Goal: Task Accomplishment & Management: Use online tool/utility

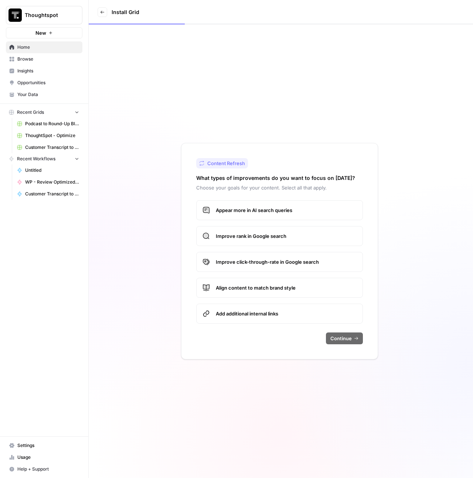
click at [22, 58] on span "Browse" at bounding box center [48, 59] width 62 height 7
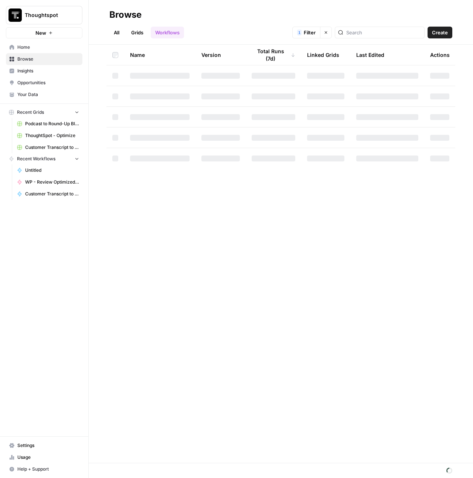
click at [146, 34] on link "Grids" at bounding box center [137, 33] width 21 height 12
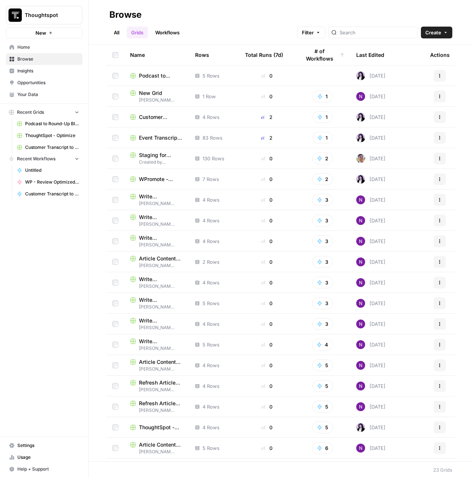
click at [373, 55] on div "Last Edited" at bounding box center [370, 55] width 28 height 20
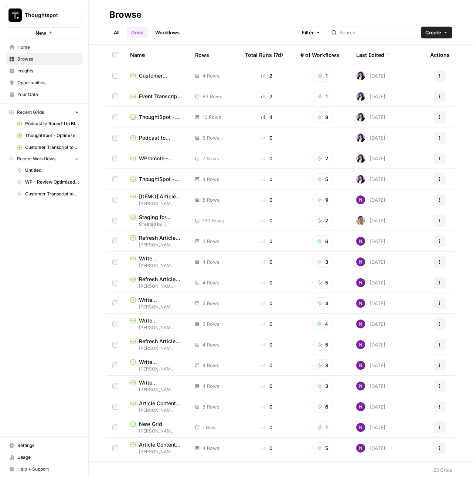
click at [150, 120] on span "ThoughtSpot - New" at bounding box center [161, 116] width 44 height 7
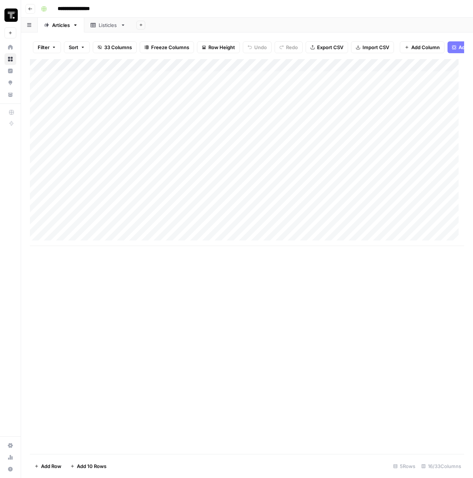
scroll to position [6, 0]
click at [101, 242] on div "Add Column" at bounding box center [247, 152] width 434 height 187
click at [102, 243] on div "Add Column" at bounding box center [247, 169] width 434 height 220
type textarea "**********"
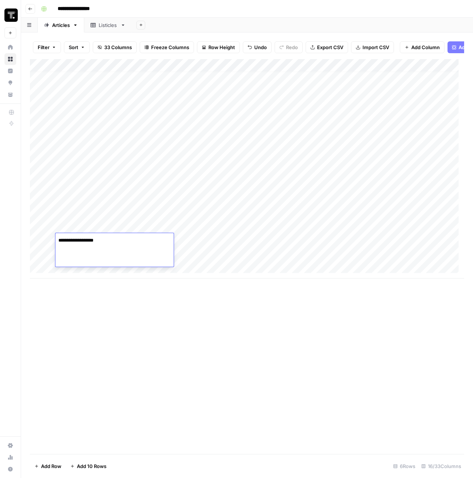
click at [223, 255] on div "Add Column" at bounding box center [247, 169] width 434 height 220
click at [222, 242] on div "Add Column" at bounding box center [247, 169] width 434 height 220
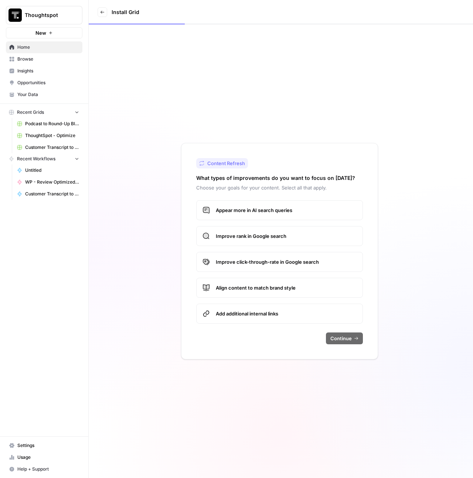
click at [43, 133] on span "ThoughtSpot - Optimize" at bounding box center [52, 135] width 54 height 7
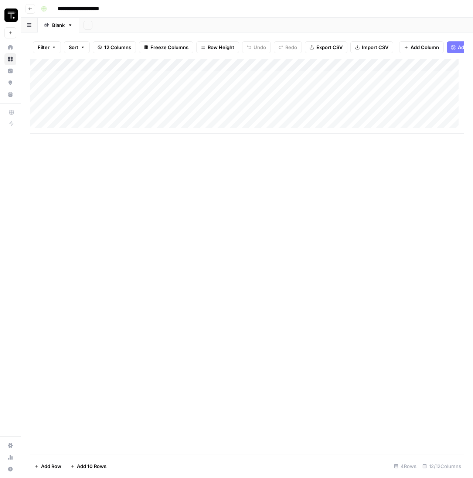
click at [28, 7] on icon "button" at bounding box center [30, 9] width 4 height 4
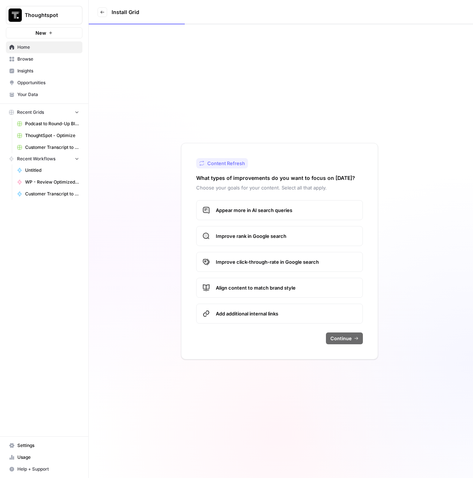
click at [18, 58] on span "Browse" at bounding box center [48, 59] width 62 height 7
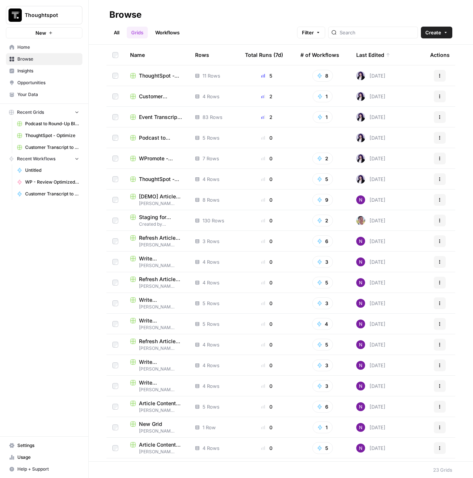
click at [143, 157] on span "WPromote - Optimize" at bounding box center [161, 158] width 44 height 7
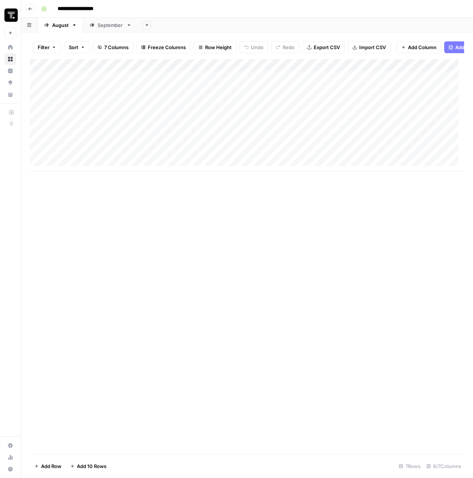
scroll to position [6, 0]
click at [95, 168] on div "Add Column" at bounding box center [247, 115] width 434 height 112
click at [381, 164] on div "Add Column" at bounding box center [247, 121] width 434 height 125
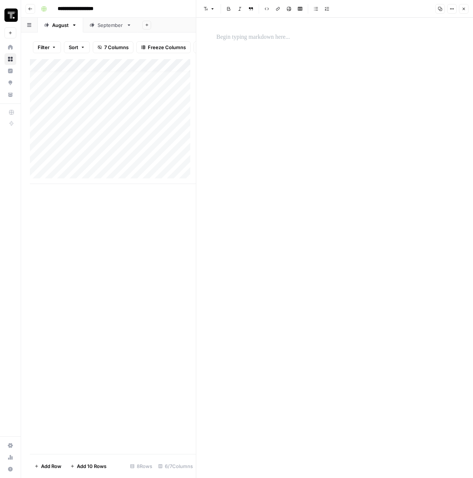
click at [286, 38] on p at bounding box center [335, 38] width 237 height 10
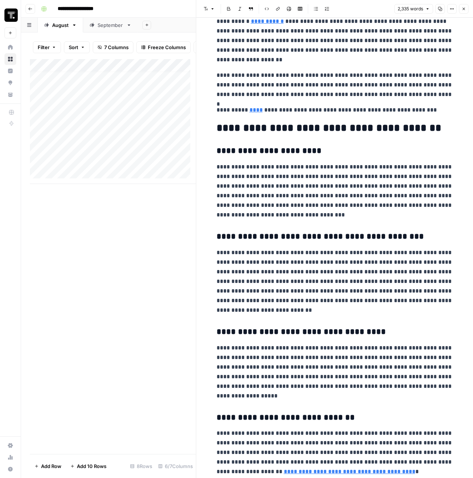
click at [463, 9] on icon "button" at bounding box center [464, 9] width 3 height 3
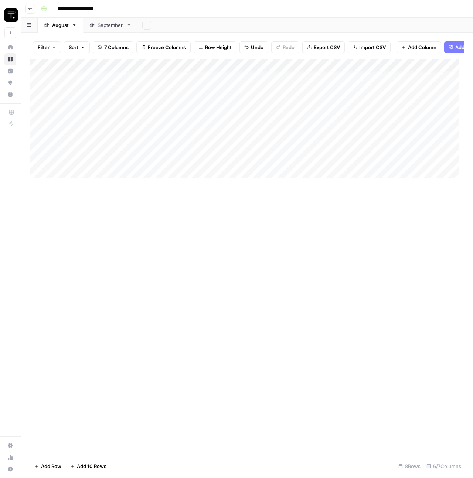
click at [257, 162] on div "Add Column" at bounding box center [247, 121] width 434 height 125
type input "**********"
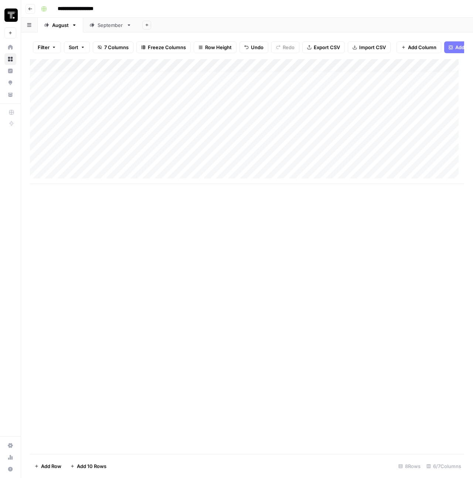
click at [95, 164] on div "Add Column" at bounding box center [247, 121] width 434 height 125
click at [100, 168] on div "Add Column" at bounding box center [247, 121] width 434 height 125
click at [100, 168] on textarea at bounding box center [114, 166] width 118 height 10
type textarea "**********"
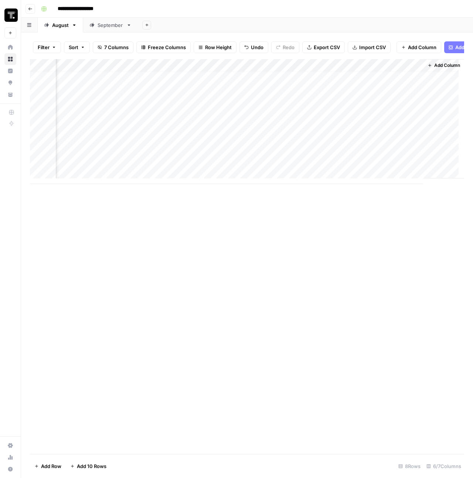
click at [227, 165] on div "Add Column" at bounding box center [247, 121] width 434 height 125
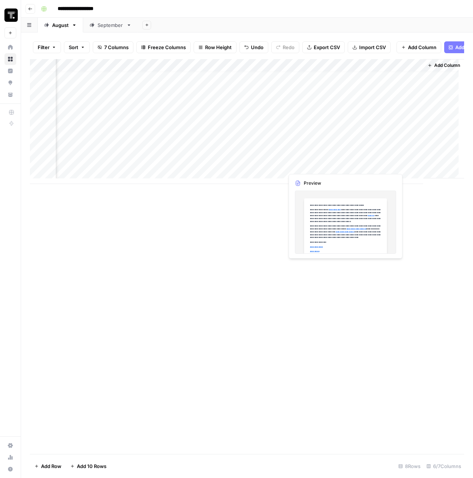
click at [305, 168] on div "Add Column" at bounding box center [247, 121] width 434 height 125
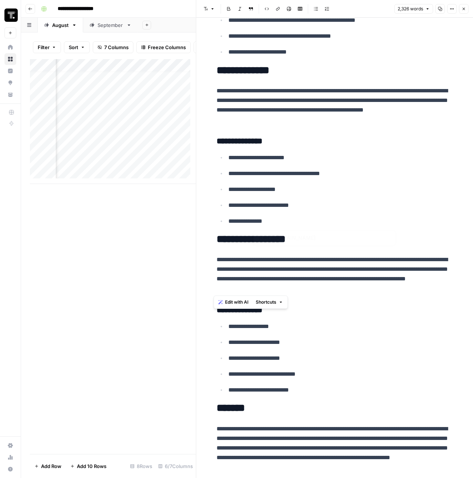
scroll to position [3282, 0]
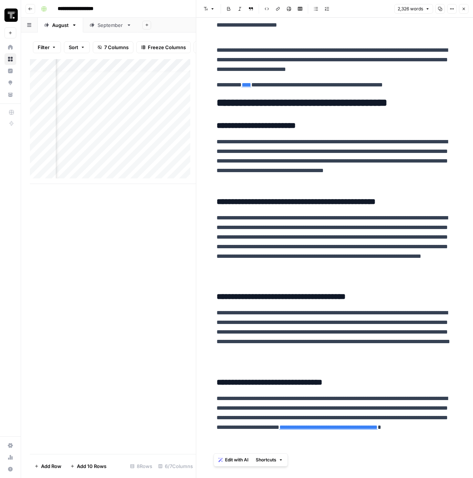
drag, startPoint x: 210, startPoint y: 37, endPoint x: 390, endPoint y: 448, distance: 448.4
copy div "**********"
